Goal: Transaction & Acquisition: Purchase product/service

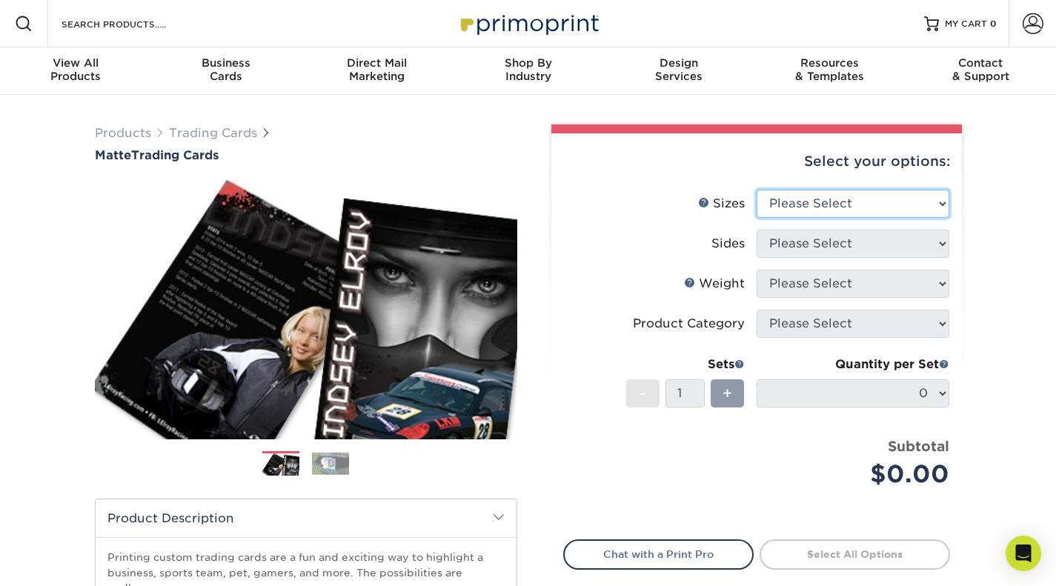
click at [942, 201] on select "Please Select 2.5" x 3.5"" at bounding box center [852, 204] width 193 height 28
select select "2.50x3.50"
click at [756, 190] on select "Please Select 2.5" x 3.5"" at bounding box center [852, 204] width 193 height 28
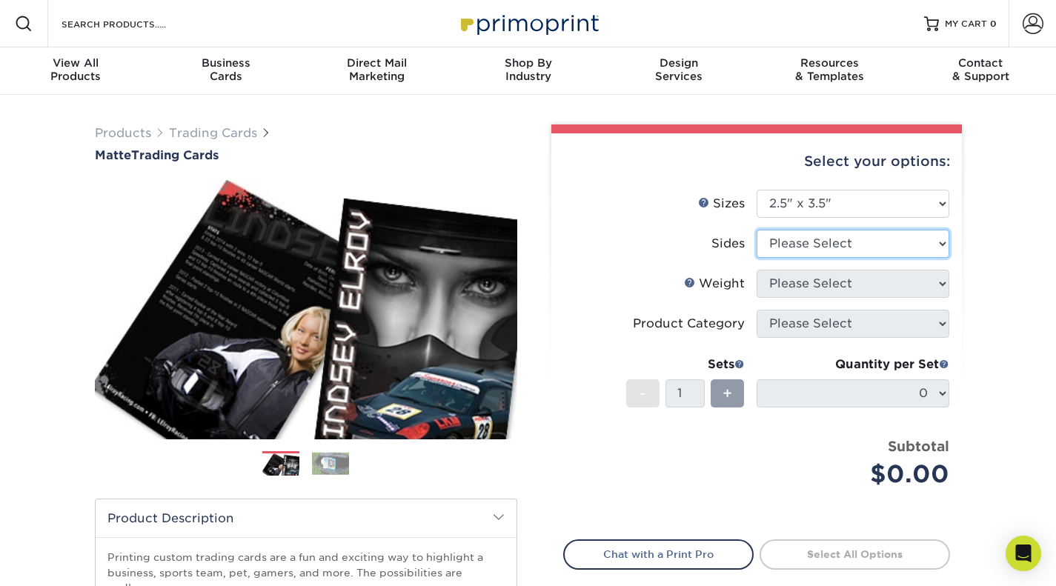
click at [936, 241] on select "Please Select Print Both Sides Print Front Only" at bounding box center [852, 244] width 193 height 28
select select "13abbda7-1d64-4f25-8bb2-c179b224825d"
click at [756, 230] on select "Please Select Print Both Sides Print Front Only" at bounding box center [852, 244] width 193 height 28
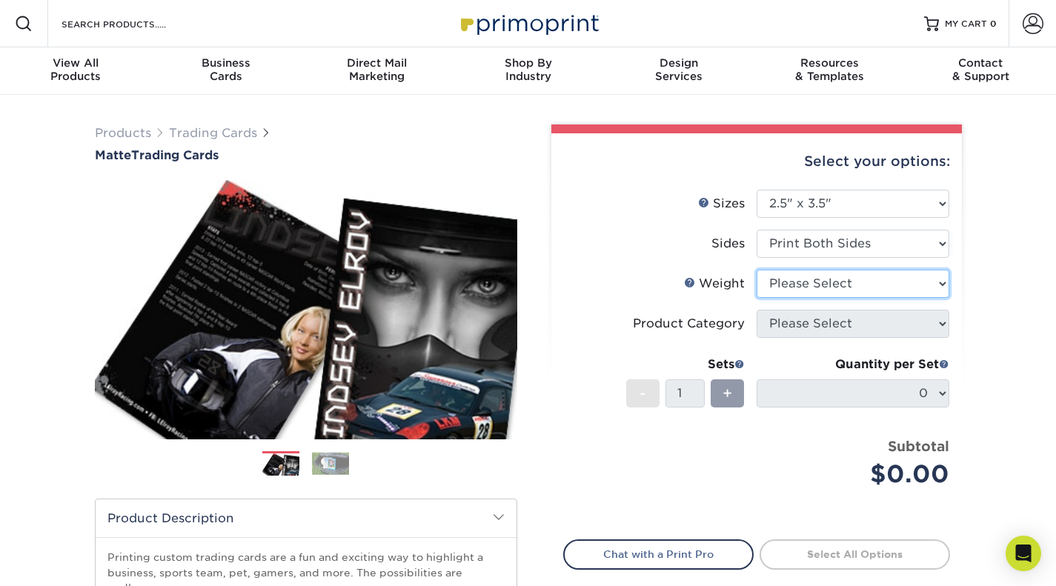
click at [939, 285] on select "Please Select 16PT 14PT" at bounding box center [852, 284] width 193 height 28
select select "16PT"
click at [756, 270] on select "Please Select 16PT 14PT" at bounding box center [852, 284] width 193 height 28
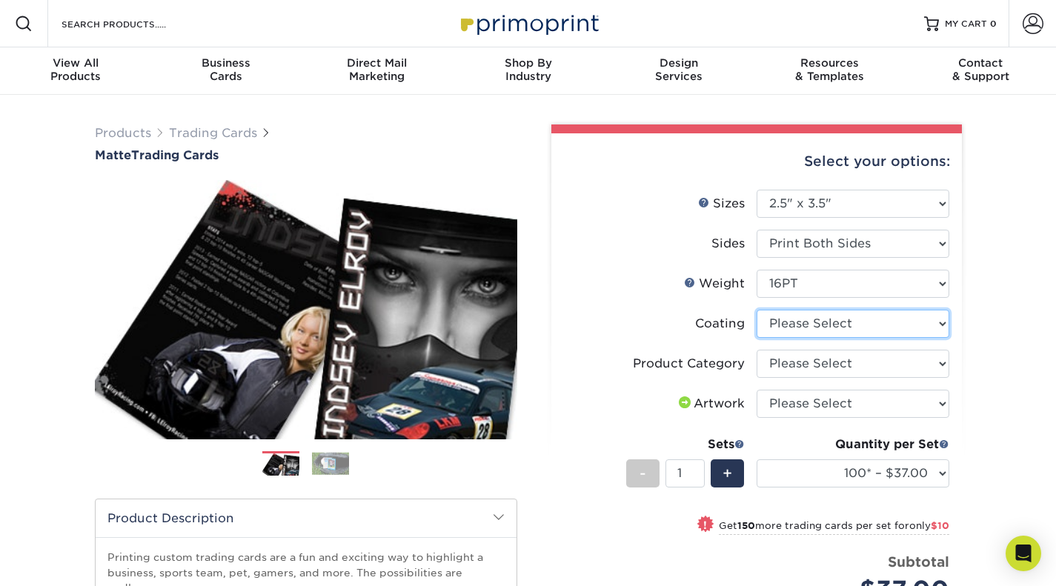
click at [944, 323] on select at bounding box center [852, 324] width 193 height 28
select select "121bb7b5-3b4d-429f-bd8d-bbf80e953313"
click at [756, 310] on select at bounding box center [852, 324] width 193 height 28
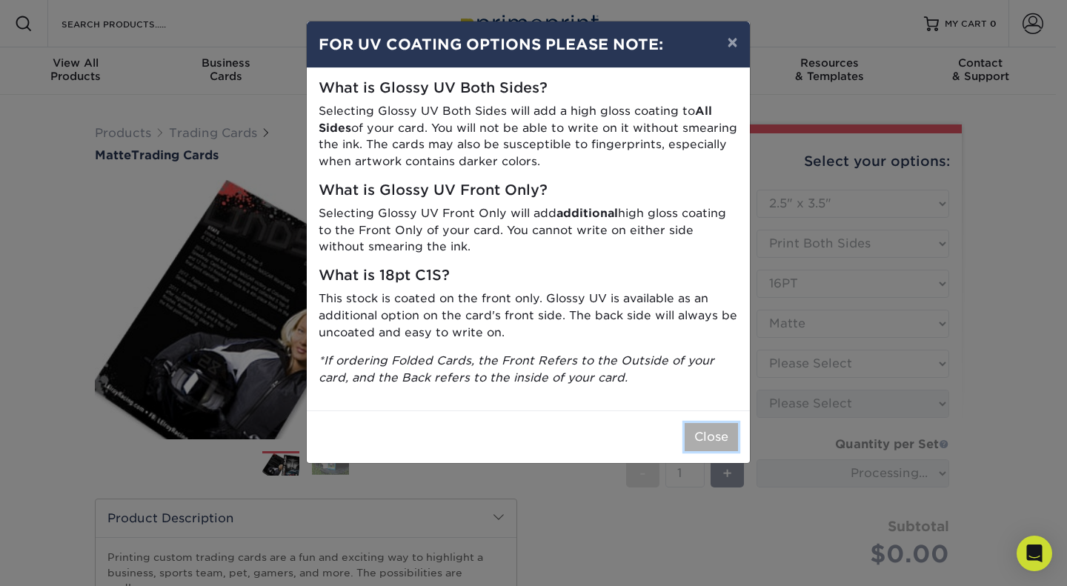
click at [722, 433] on button "Close" at bounding box center [711, 437] width 53 height 28
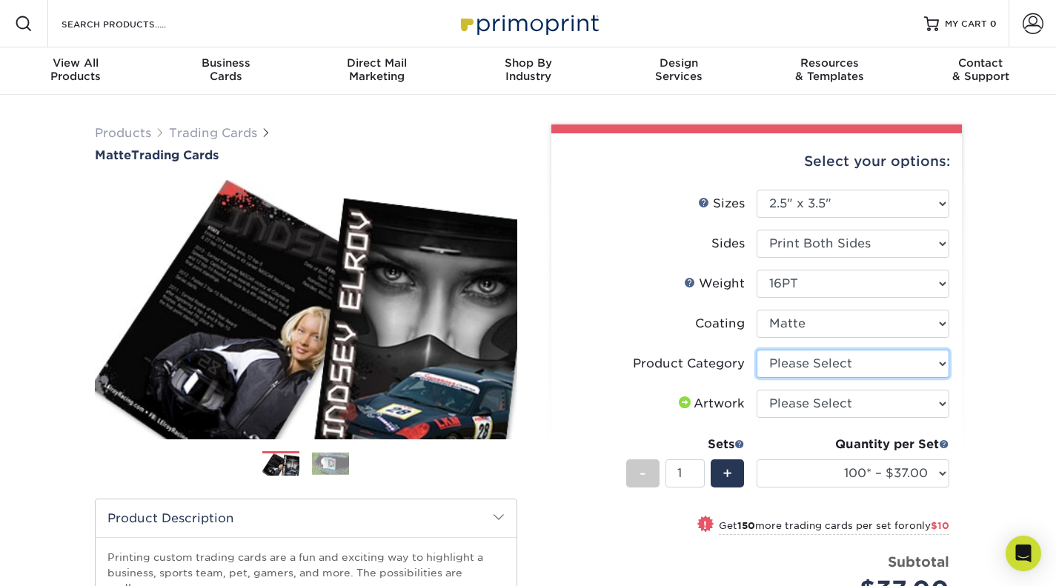
click at [943, 362] on select "Please Select Trading Cards" at bounding box center [852, 364] width 193 height 28
select select "c2f9bce9-36c2-409d-b101-c29d9d031e18"
click at [756, 350] on select "Please Select Trading Cards" at bounding box center [852, 364] width 193 height 28
click at [942, 402] on select "Please Select I will upload files I need a design - $100" at bounding box center [852, 404] width 193 height 28
select select "upload"
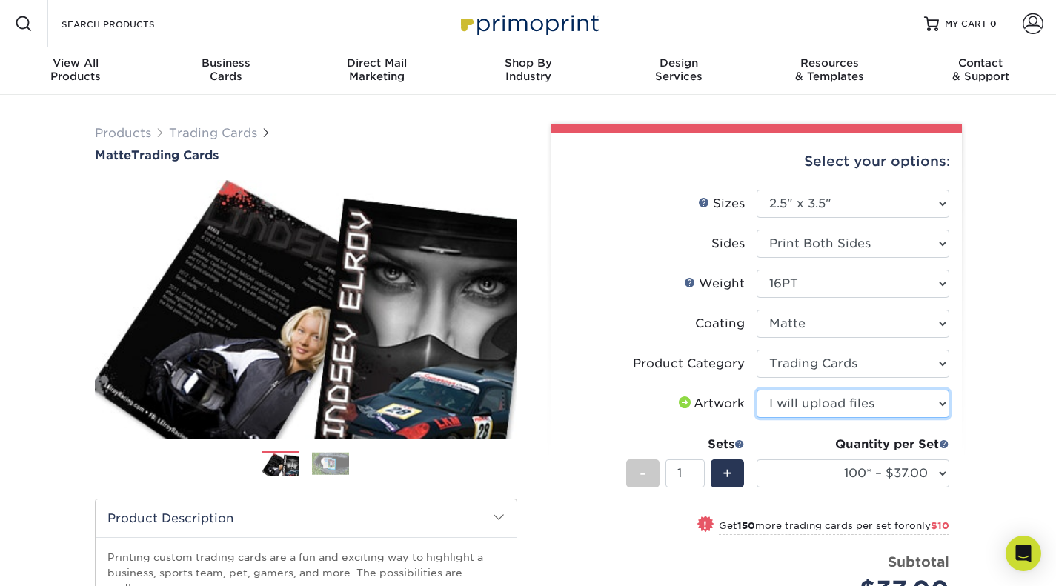
click at [756, 390] on select "Please Select I will upload files I need a design - $100" at bounding box center [852, 404] width 193 height 28
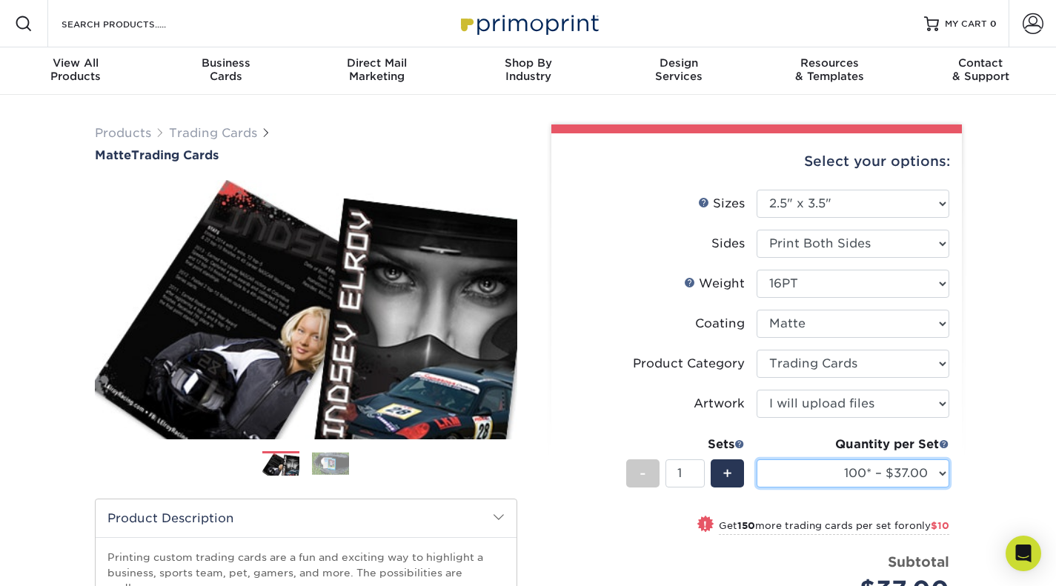
click at [946, 474] on select "100* – $37.00 250* – $47.00 500* – $58.00 1000 – $71.00 2500 – $141.00 5000 – $…" at bounding box center [852, 473] width 193 height 28
select select "500* – $58.00"
click at [756, 459] on select "100* – $37.00 250* – $47.00 500* – $58.00 1000 – $71.00 2500 – $141.00 5000 – $…" at bounding box center [852, 473] width 193 height 28
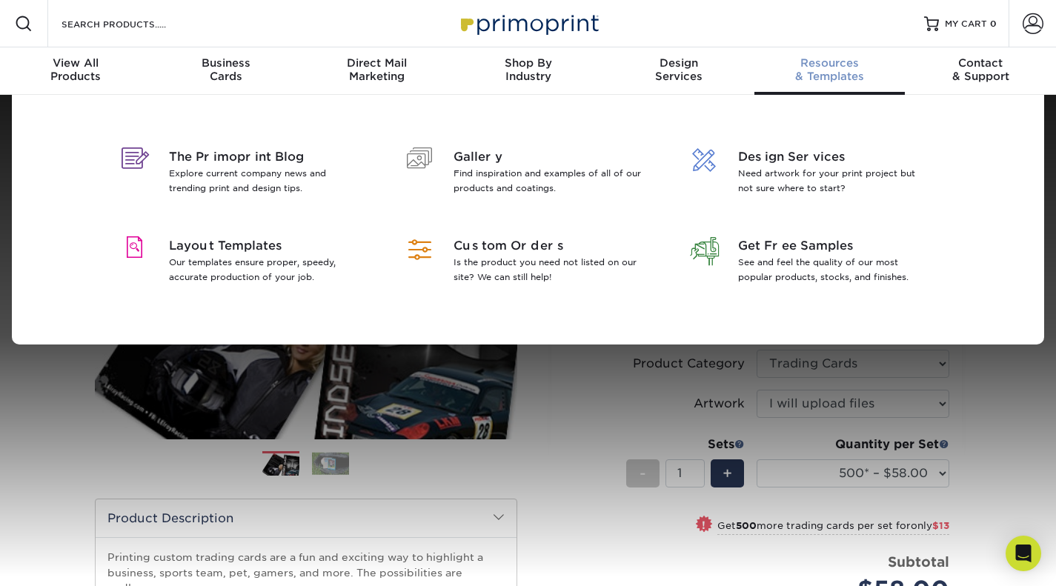
click at [837, 71] on div "Resources & Templates" at bounding box center [829, 69] width 151 height 27
click at [200, 266] on p "Our templates ensure proper, speedy, accurate production of your job." at bounding box center [265, 270] width 192 height 30
